Goal: Task Accomplishment & Management: Manage account settings

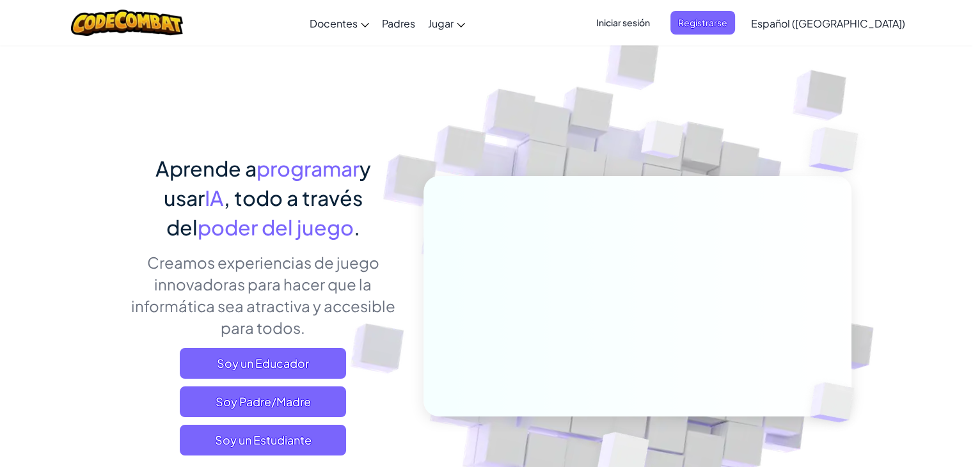
click at [646, 25] on span "Iniciar sesión" at bounding box center [623, 23] width 69 height 24
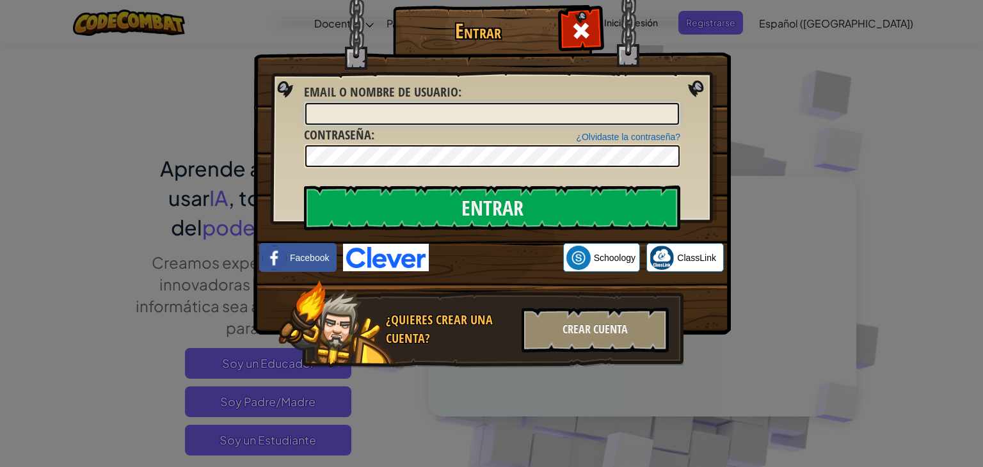
click at [502, 112] on input "Email o Nombre de usuario :" at bounding box center [492, 114] width 374 height 22
type input "al07130713"
click at [164, 49] on div "Entrar Error desconocido. Email o Nombre de usuario : al07130713 ¿Olvidaste la …" at bounding box center [491, 233] width 983 height 467
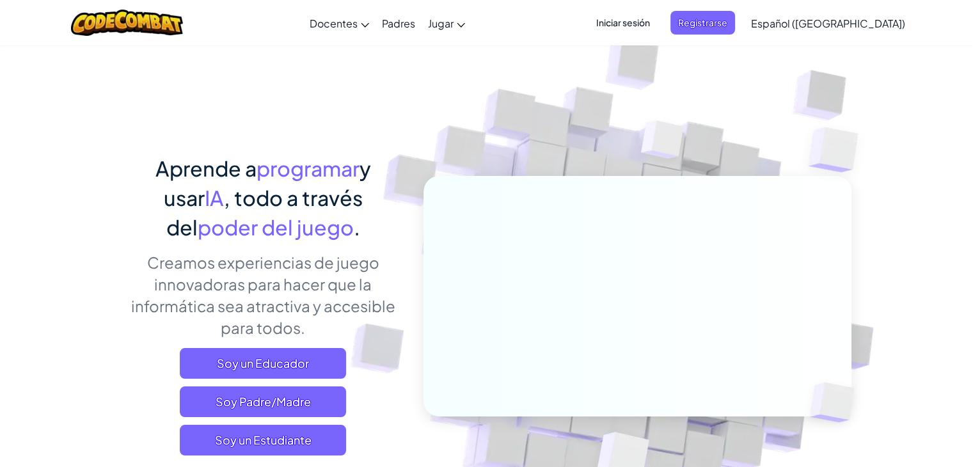
click at [646, 21] on span "Iniciar sesión" at bounding box center [623, 23] width 69 height 24
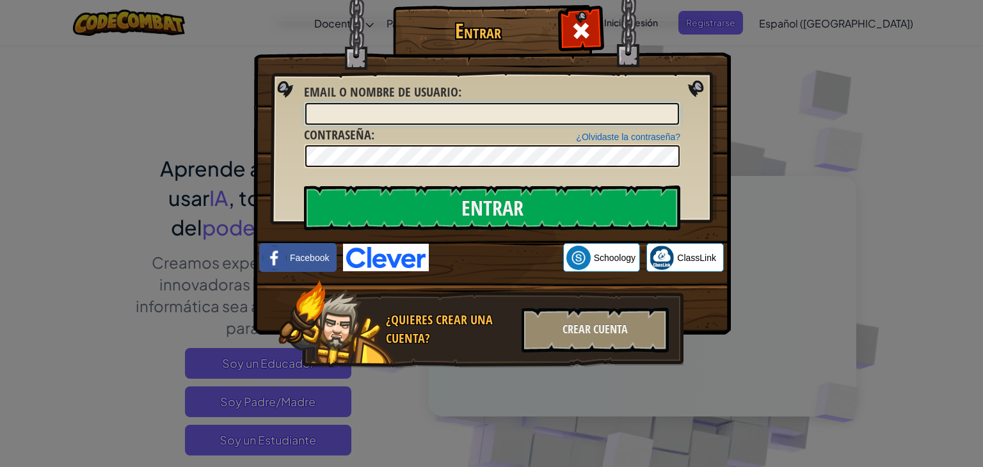
click at [533, 105] on input "Email o Nombre de usuario :" at bounding box center [492, 114] width 374 height 22
type input "[EMAIL_ADDRESS][DOMAIN_NAME]"
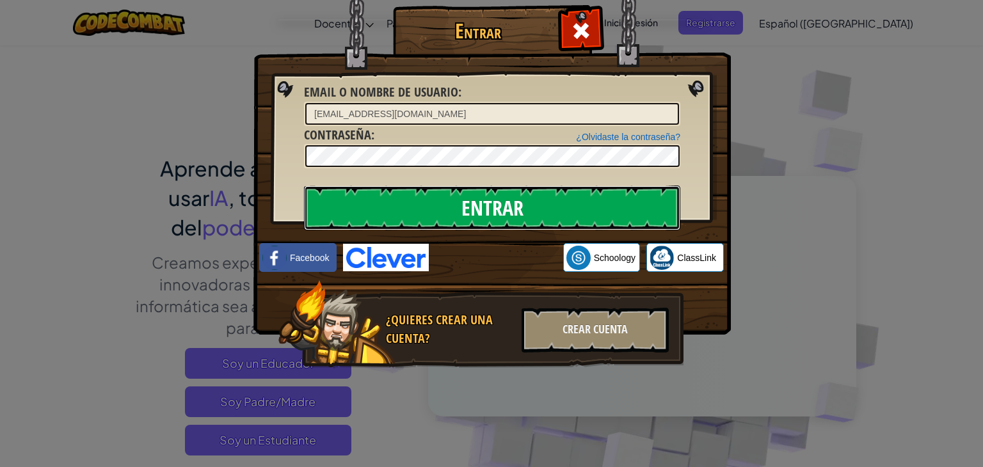
click at [426, 193] on input "Entrar" at bounding box center [492, 208] width 376 height 45
